Goal: Check status: Check status

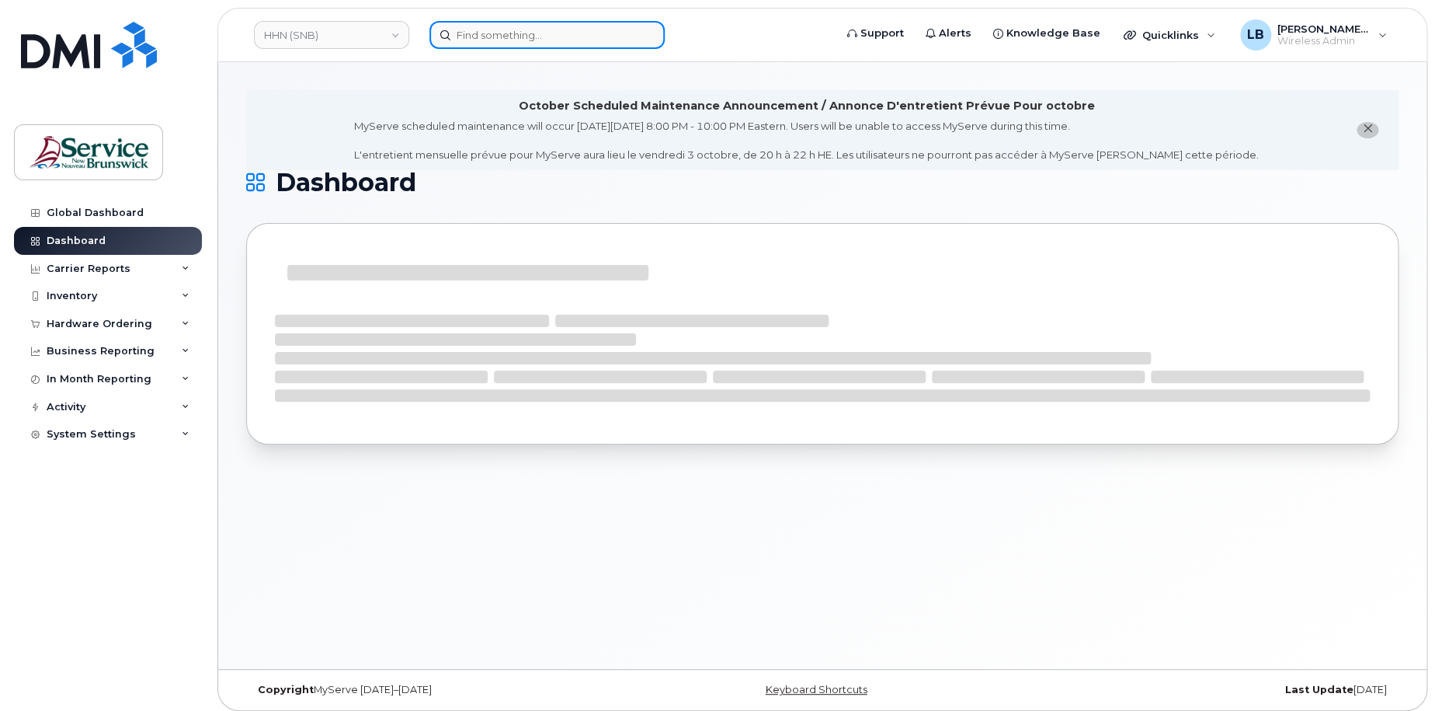
click at [496, 32] on input at bounding box center [546, 35] width 235 height 28
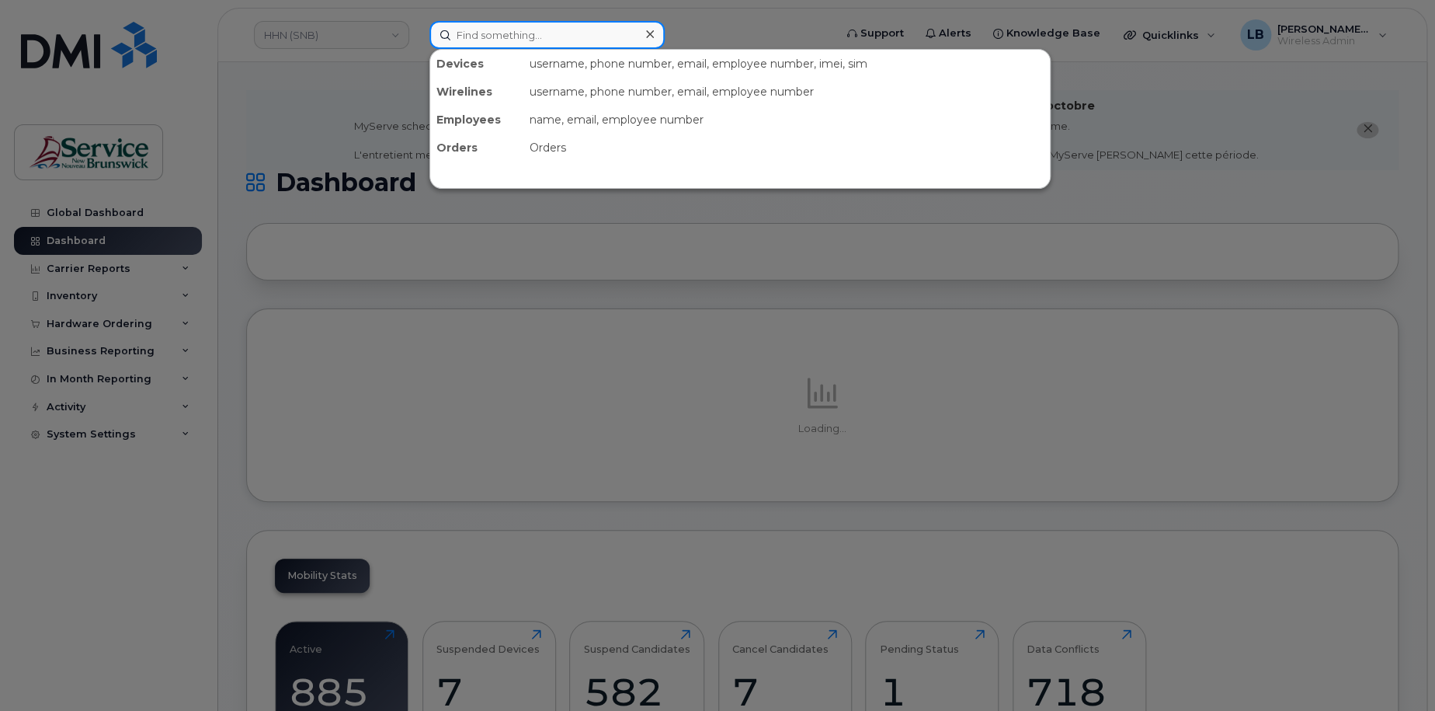
paste input "300311"
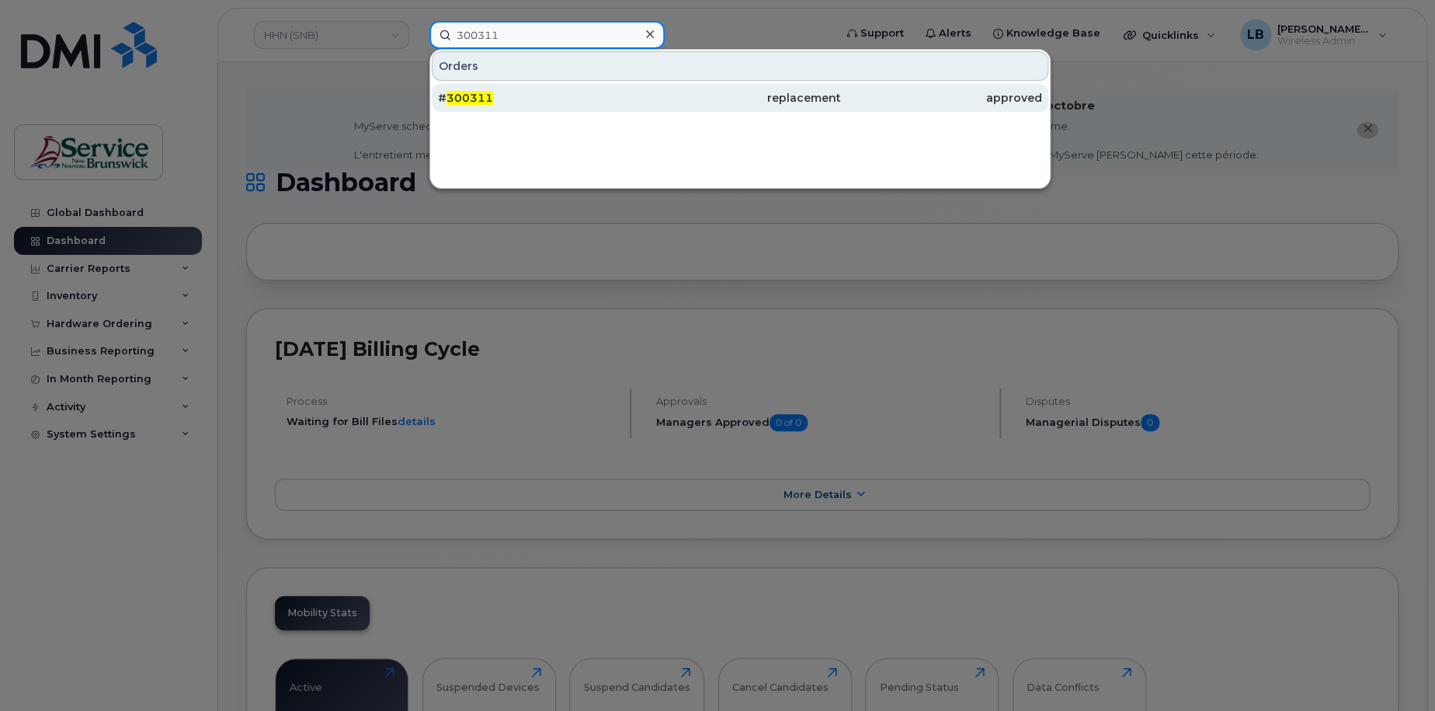
type input "300311"
click at [495, 94] on div "# 300311" at bounding box center [538, 98] width 201 height 16
